Goal: Task Accomplishment & Management: Manage account settings

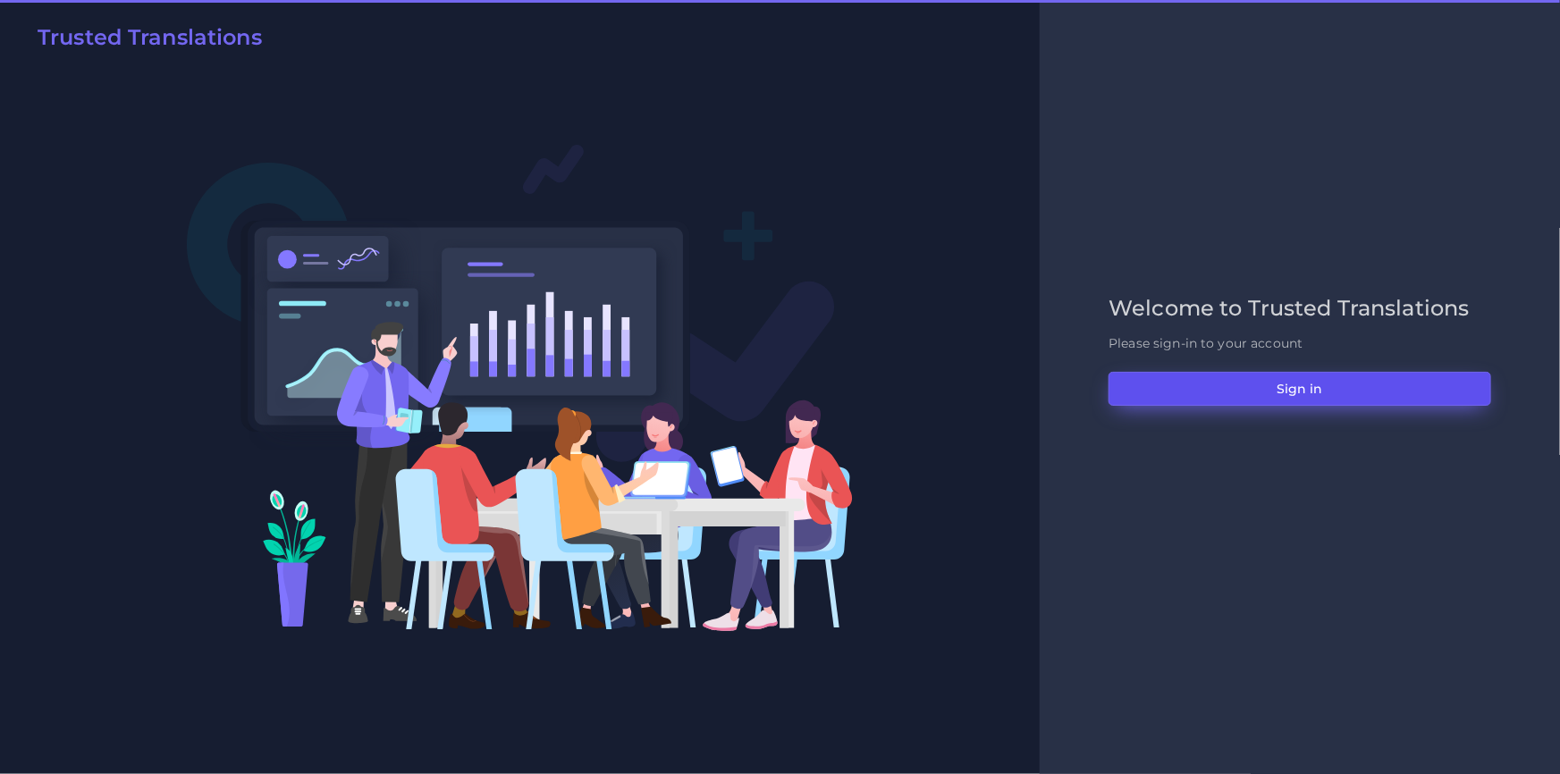
click at [1213, 376] on button "Sign in" at bounding box center [1300, 389] width 383 height 34
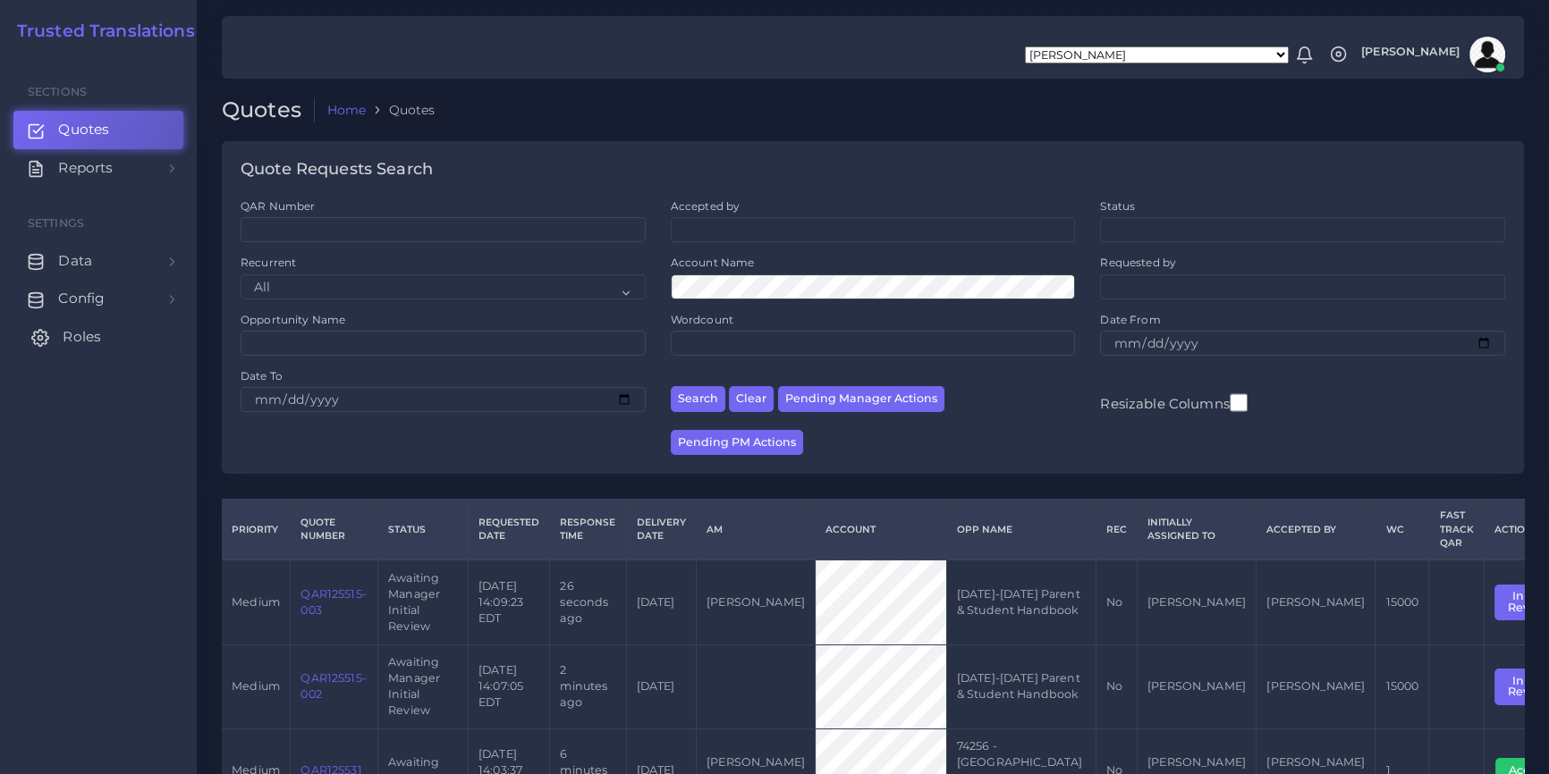
click at [103, 333] on link "Roles" at bounding box center [98, 337] width 170 height 38
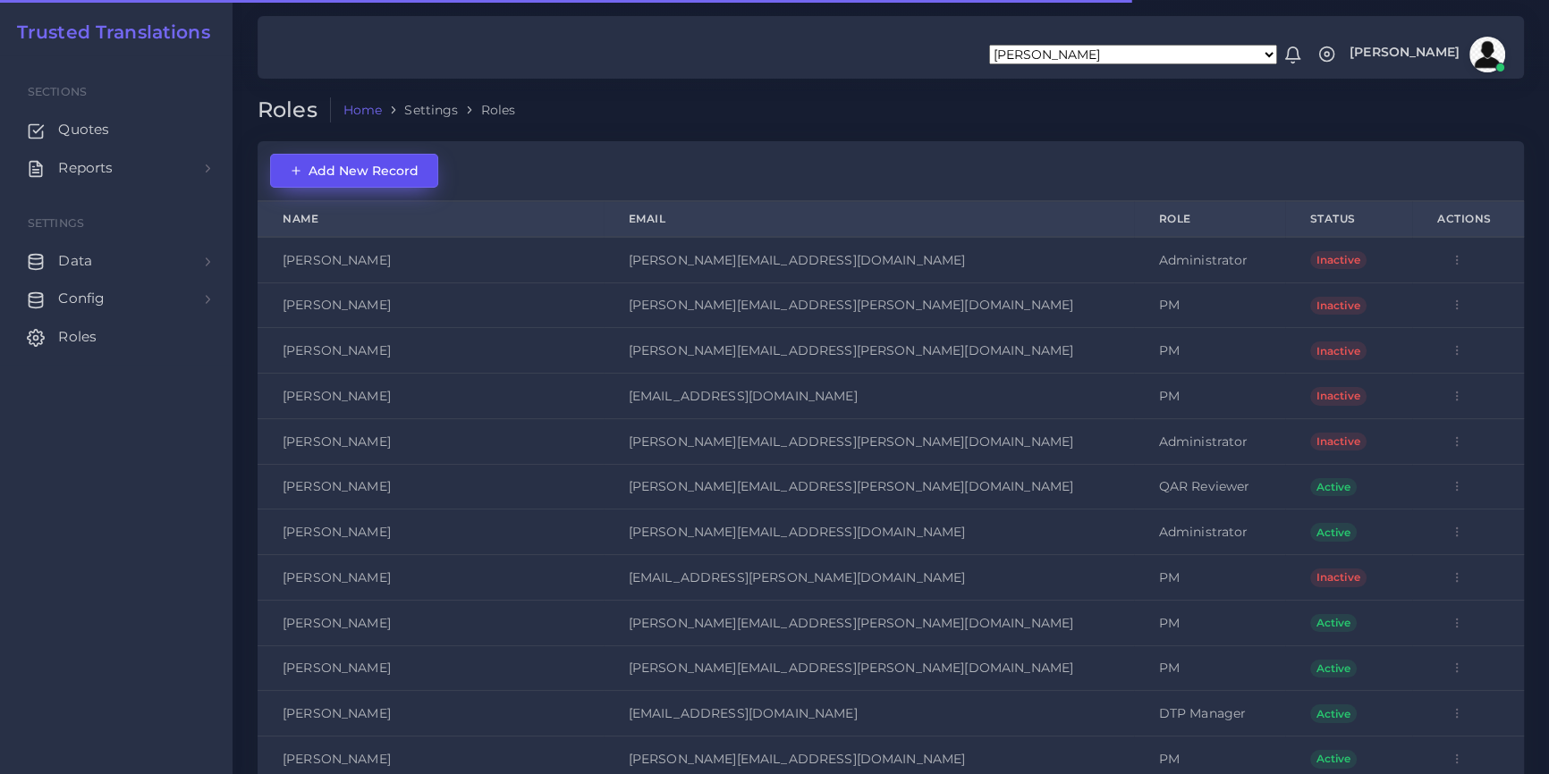
click at [381, 180] on button "Add New Record" at bounding box center [354, 171] width 168 height 34
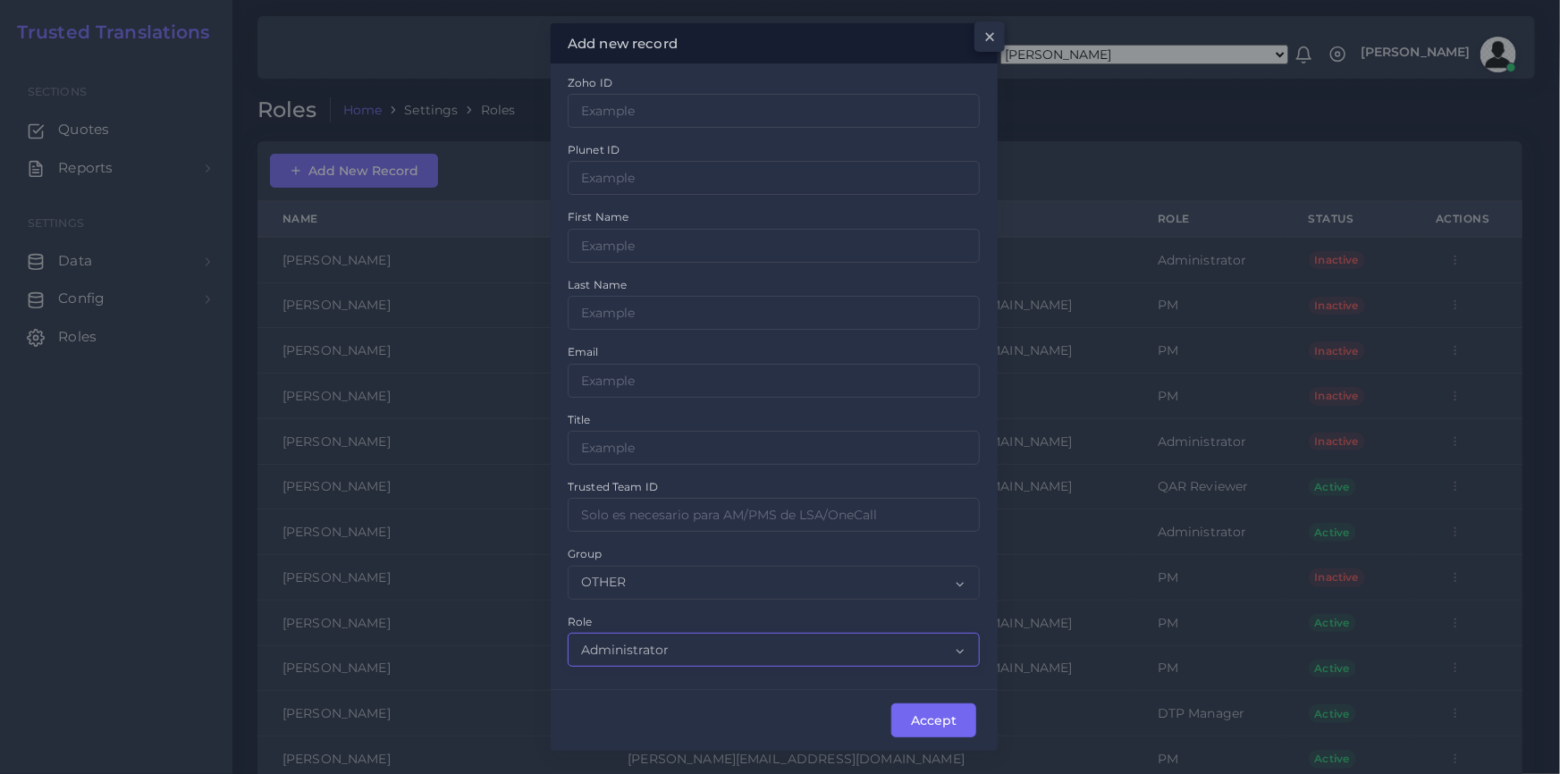
click at [652, 646] on select "Administrator PM DTP Manager DTP Manager QAR Reviewer Sales" at bounding box center [774, 650] width 412 height 34
select select "7"
click at [568, 633] on select "Administrator PM DTP Manager DTP Manager QAR Reviewer Sales" at bounding box center [774, 650] width 412 height 34
click at [664, 694] on div "Accept" at bounding box center [774, 719] width 447 height 61
click at [695, 370] on input "Zoho ID" at bounding box center [774, 381] width 412 height 34
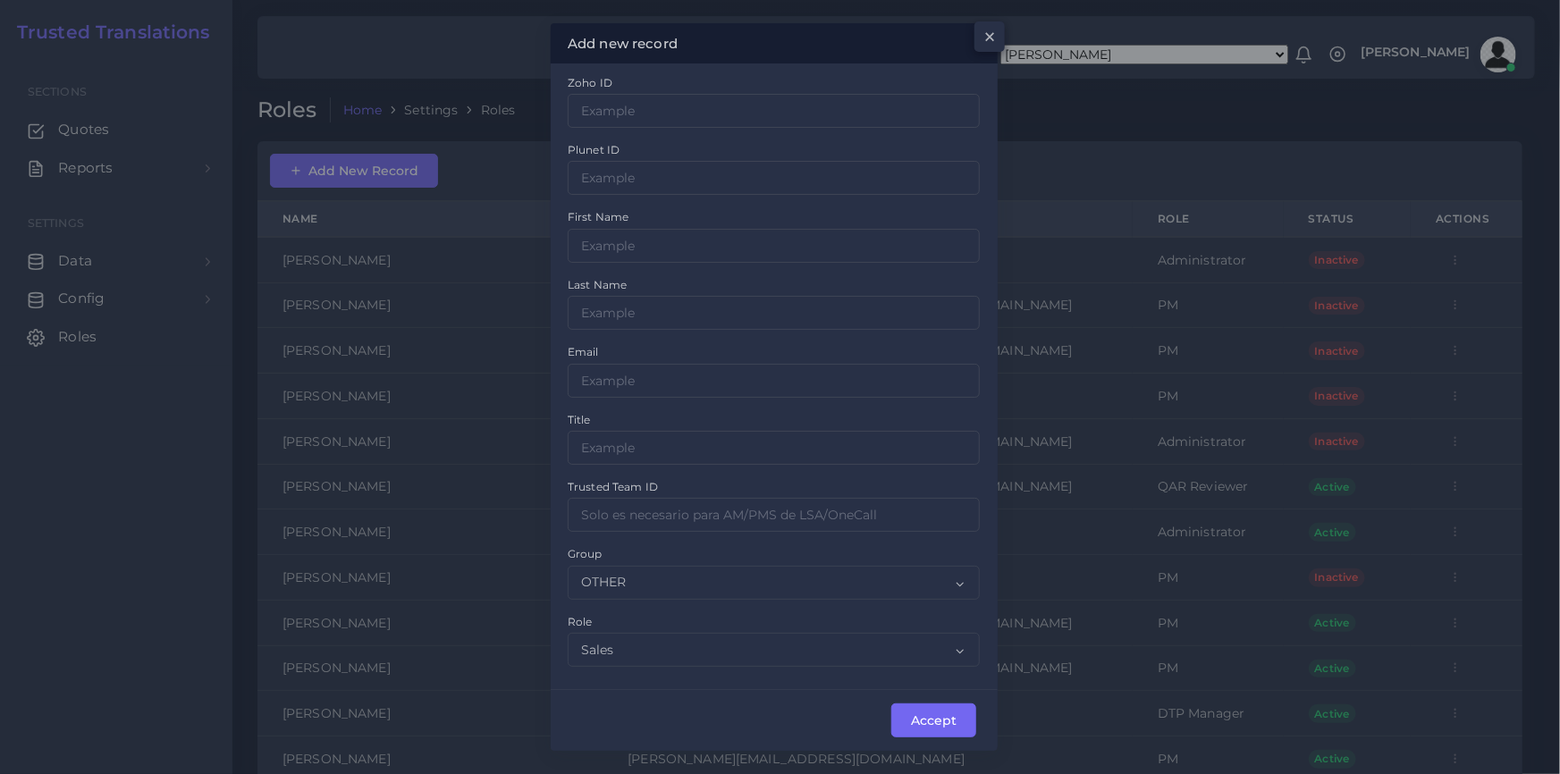
click at [772, 348] on div "Email" at bounding box center [774, 369] width 412 height 55
click at [588, 341] on div "Zoho ID Plunet ID First Name Last Name Email Title Trusted Team ID Group OTHER …" at bounding box center [773, 376] width 437 height 606
drag, startPoint x: 588, startPoint y: 341, endPoint x: 583, endPoint y: 350, distance: 11.2
click at [588, 342] on div "Zoho ID Plunet ID First Name Last Name Email Title Trusted Team ID Group OTHER …" at bounding box center [773, 376] width 437 height 606
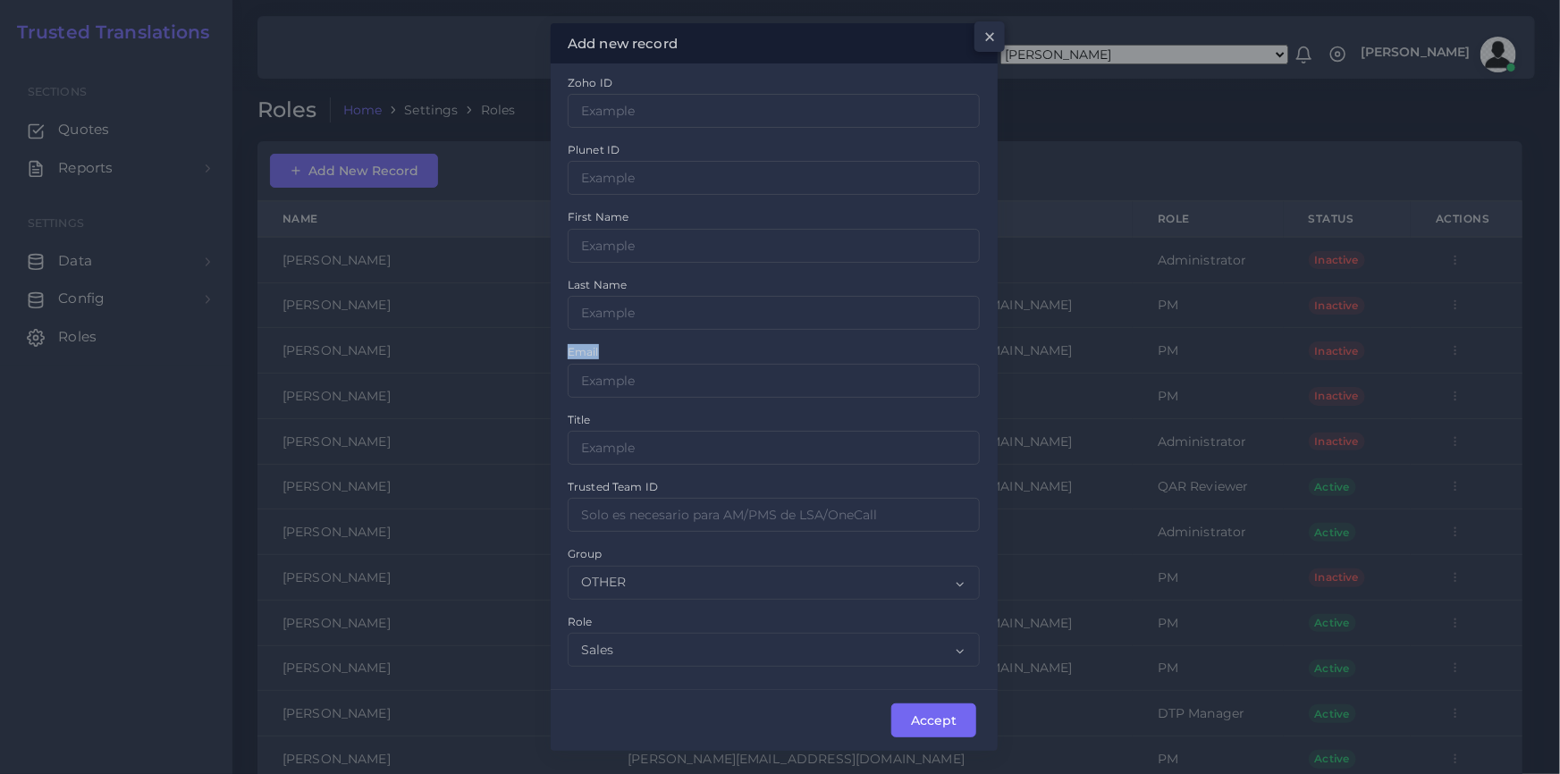
click at [583, 350] on label "Email" at bounding box center [583, 351] width 31 height 15
click at [0, 0] on input "1" at bounding box center [0, 0] width 0 height 0
click at [583, 350] on label "Email" at bounding box center [583, 351] width 31 height 15
click at [0, 0] on input "1" at bounding box center [0, 0] width 0 height 0
click at [608, 347] on div "Email" at bounding box center [774, 369] width 412 height 55
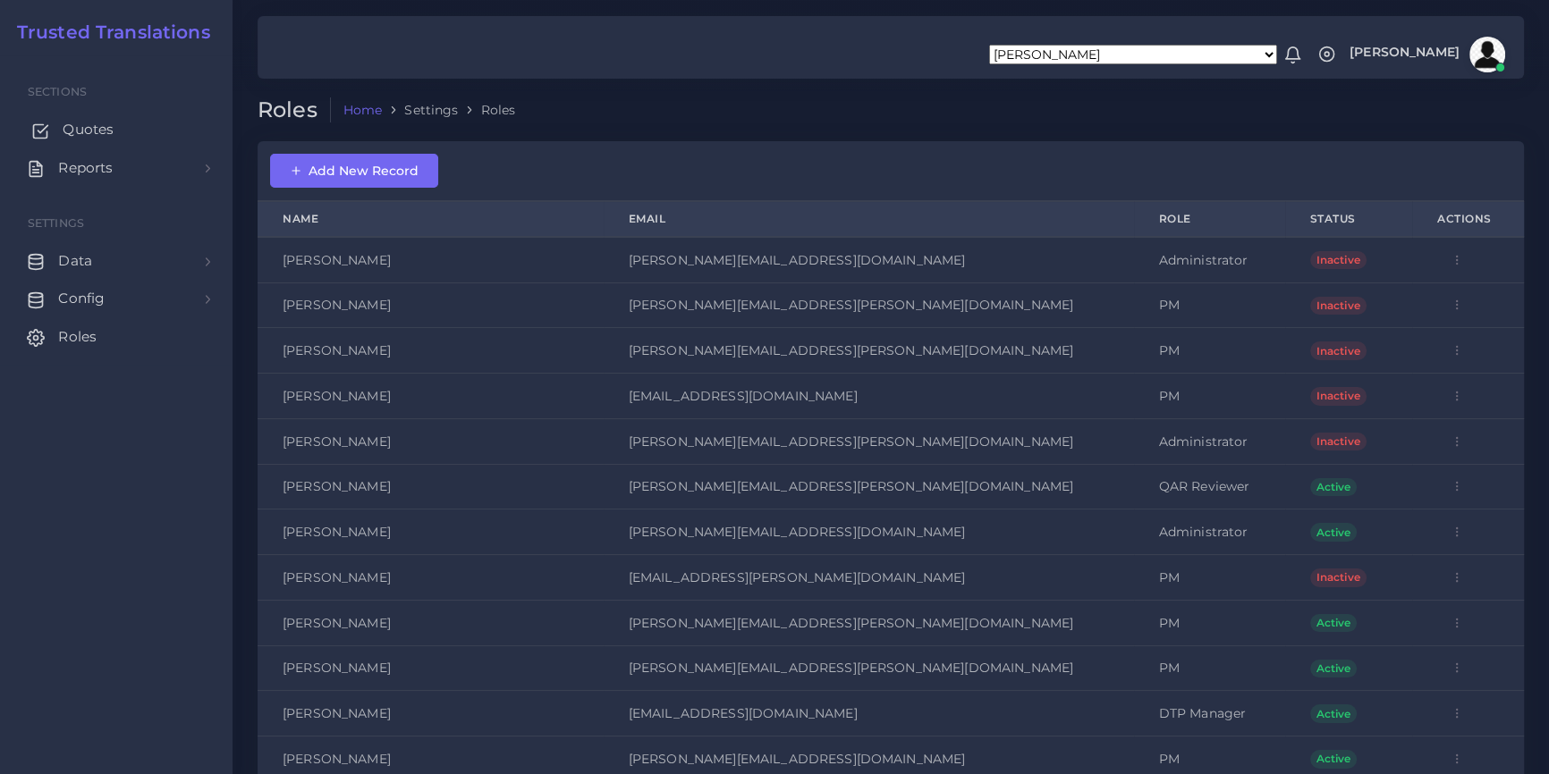
click at [119, 135] on link "Quotes" at bounding box center [116, 130] width 206 height 38
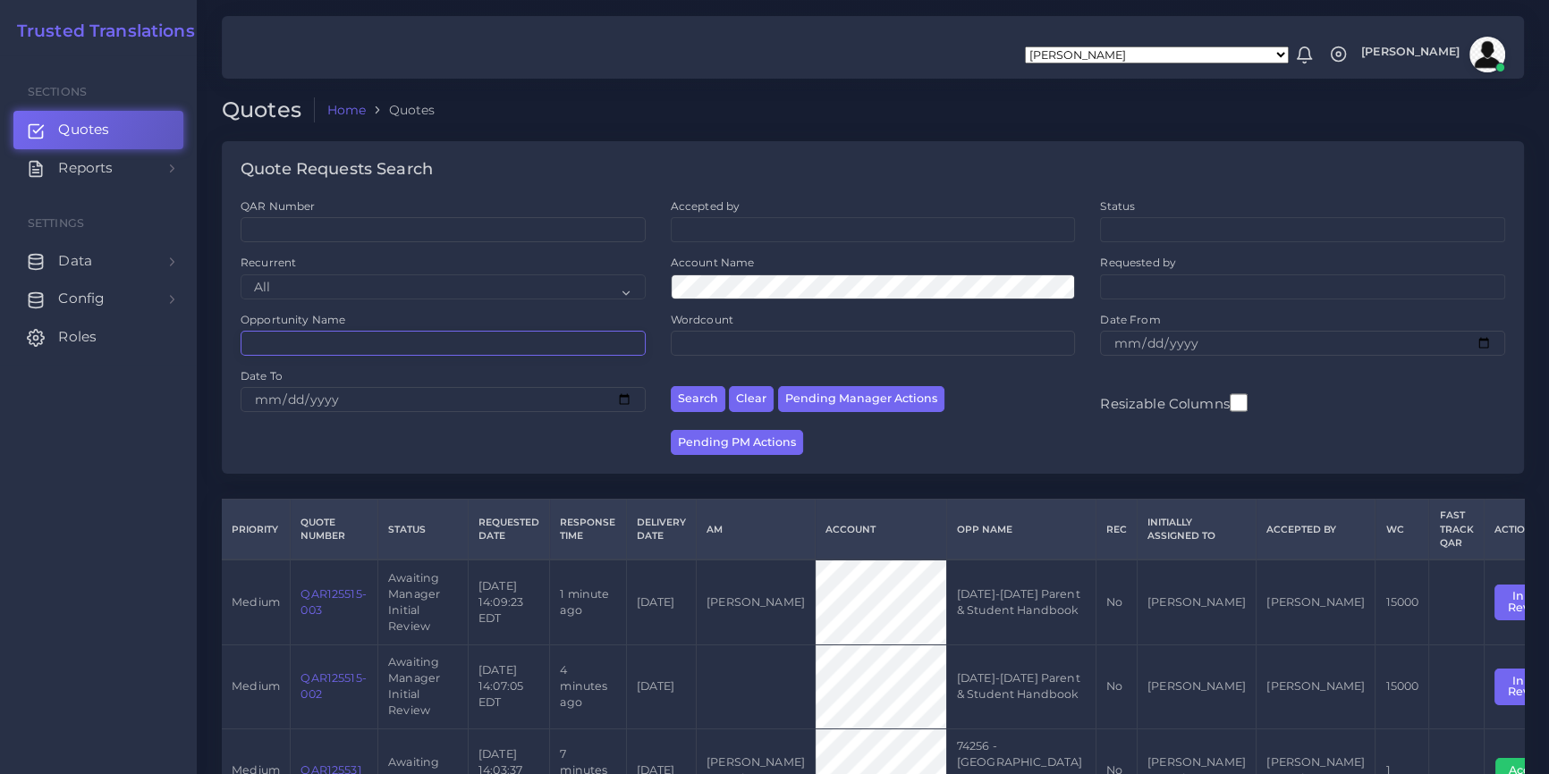
click at [381, 341] on input "Opportunity Name" at bounding box center [443, 343] width 405 height 25
paste input "2025-2026 Parent"
type input "[DATE]-[DATE] Parent"
click at [671, 386] on button "Search" at bounding box center [698, 399] width 55 height 26
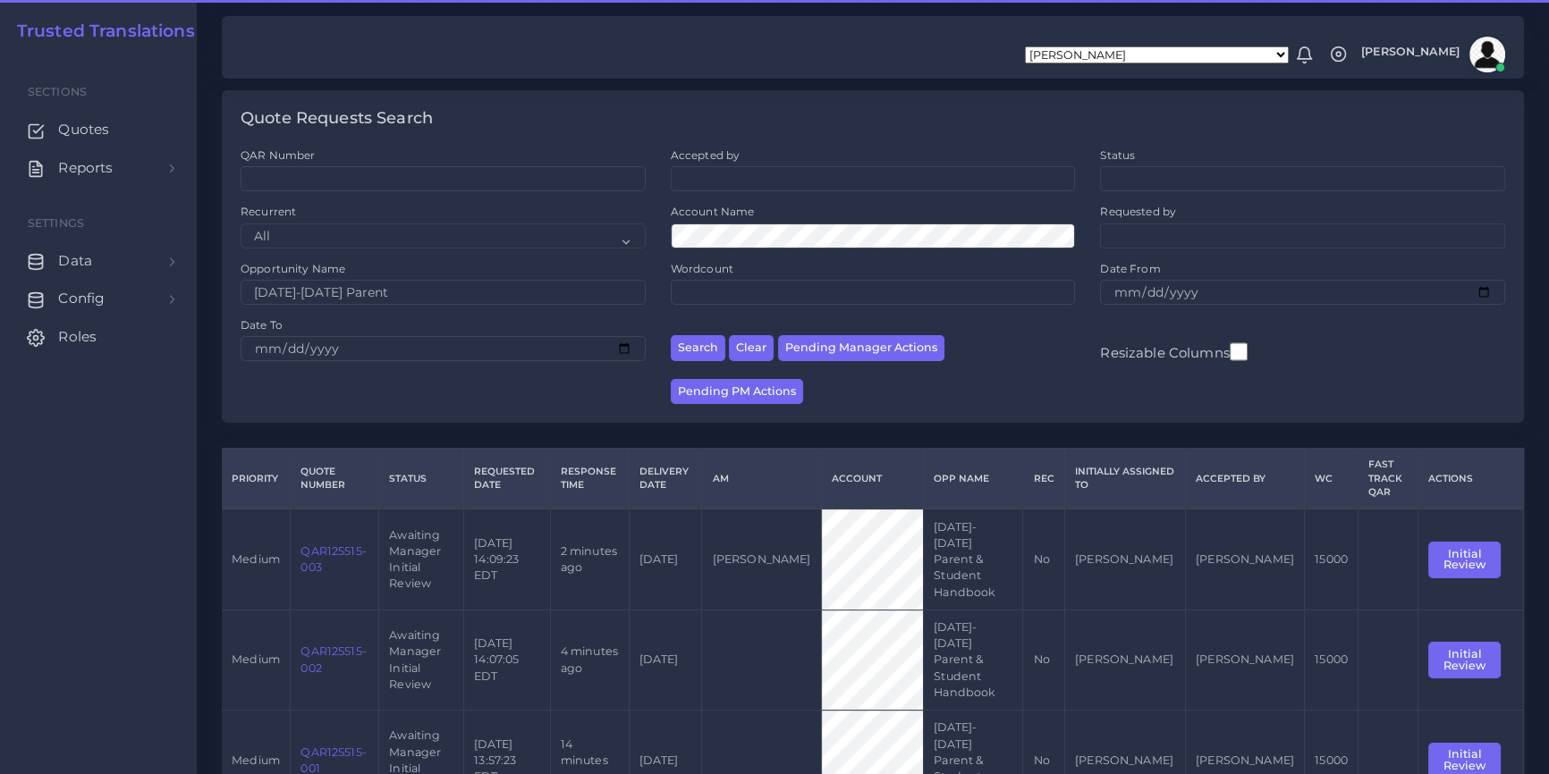
scroll to position [97, 0]
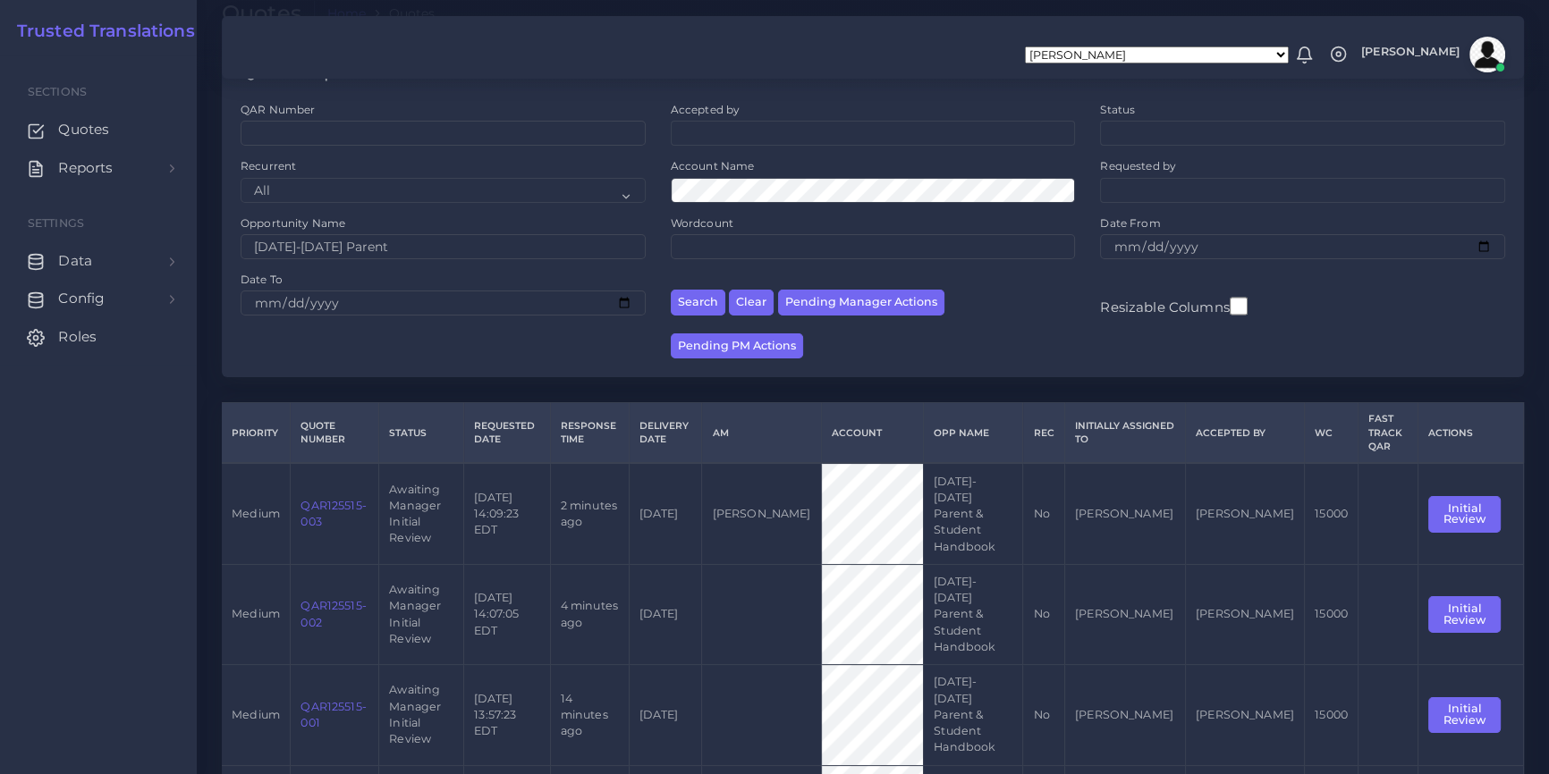
copy tr "QAR125515"
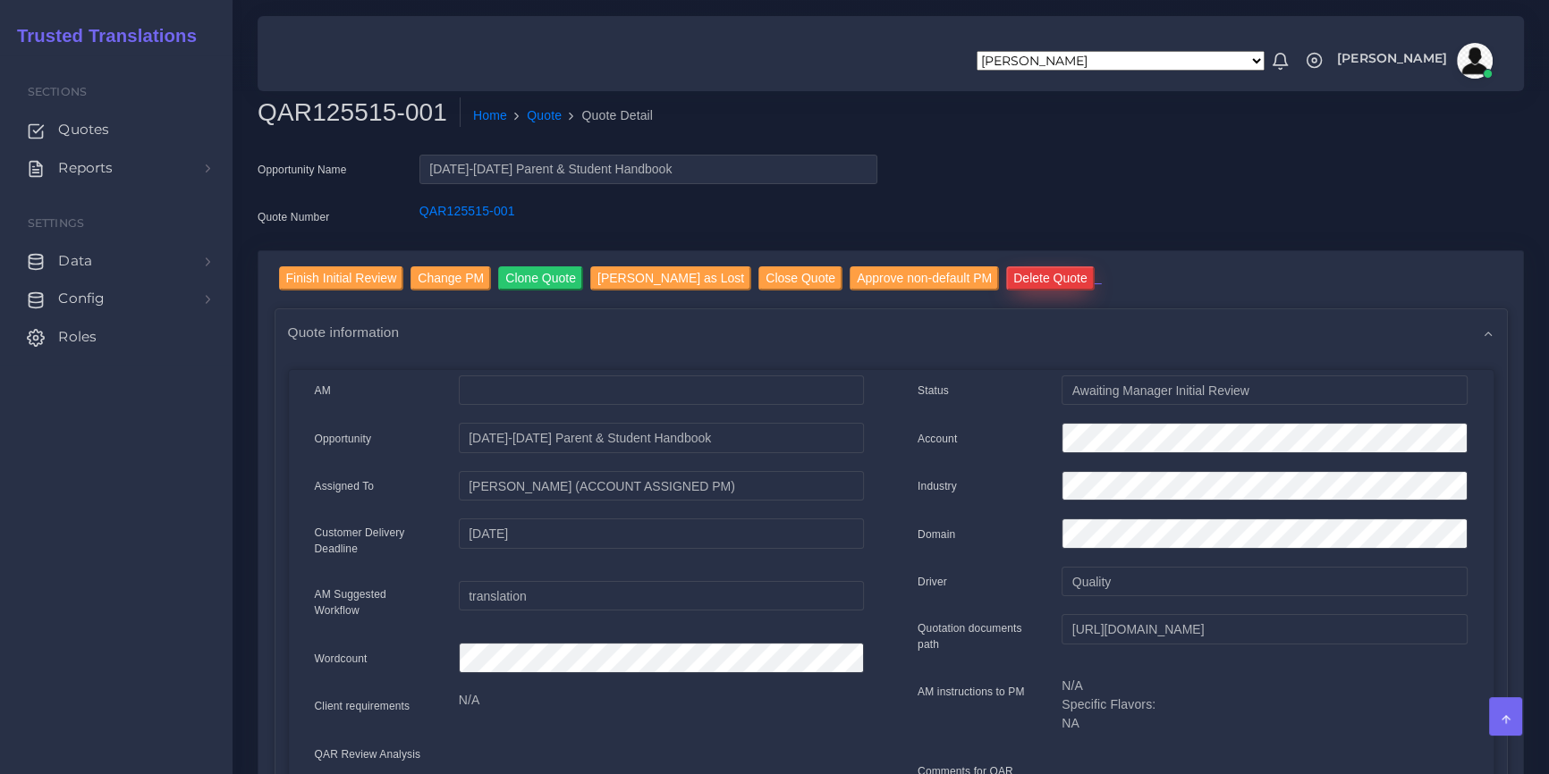
click at [1006, 276] on input "Delete Quote" at bounding box center [1050, 278] width 89 height 24
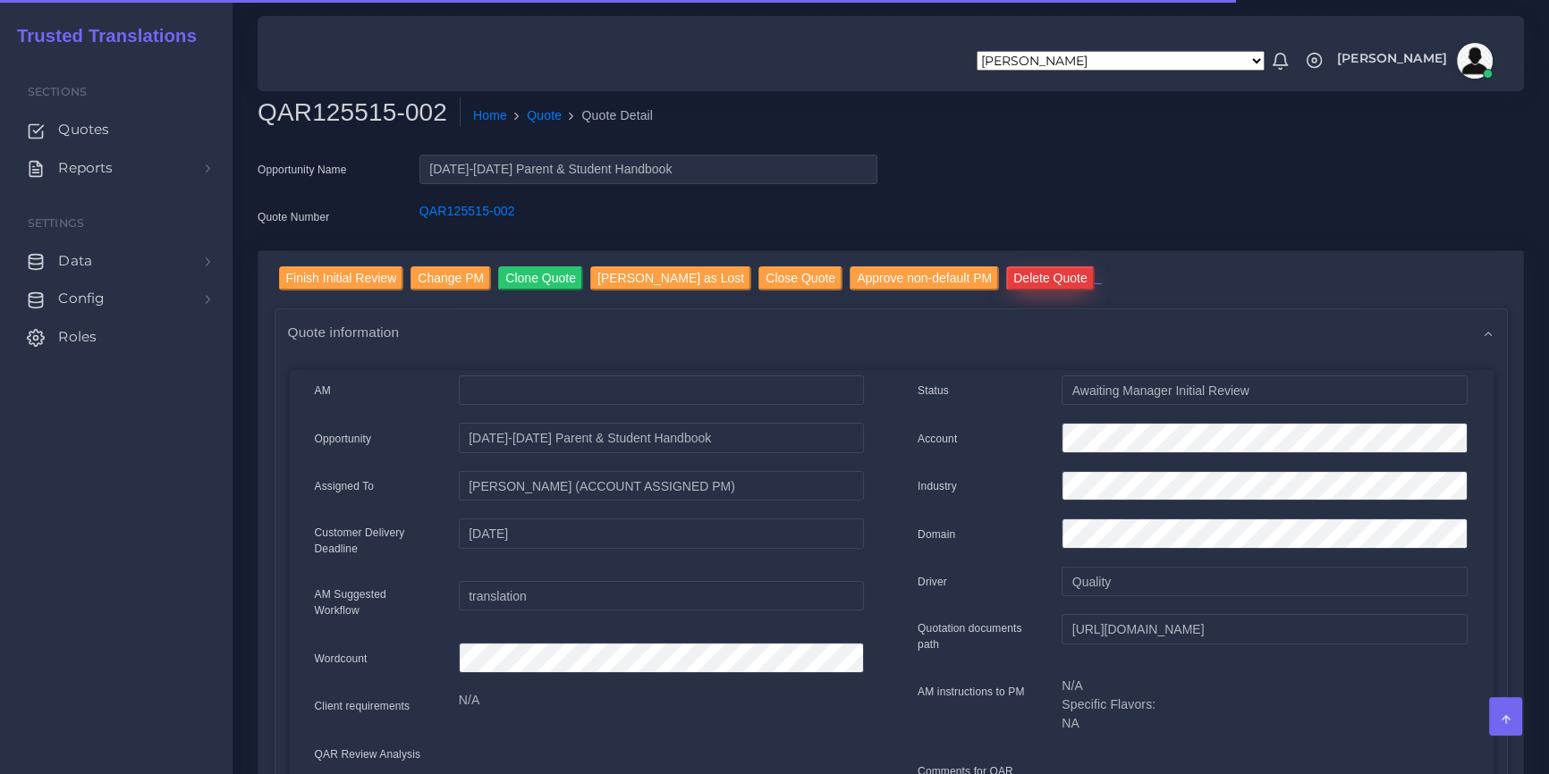
click at [1006, 276] on input "Delete Quote" at bounding box center [1050, 278] width 89 height 24
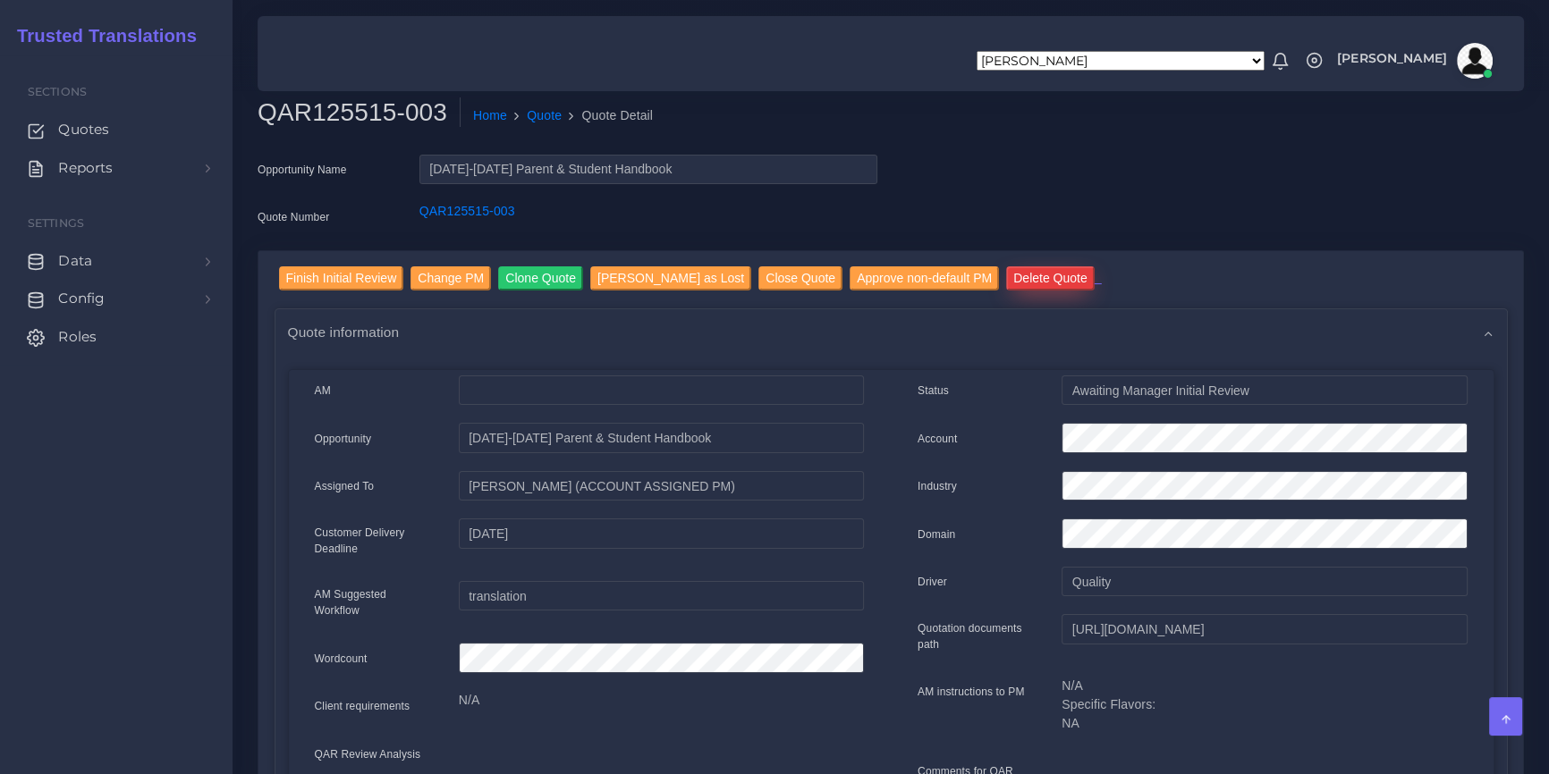
click at [1006, 276] on input "Delete Quote" at bounding box center [1050, 278] width 89 height 24
